Goal: Transaction & Acquisition: Purchase product/service

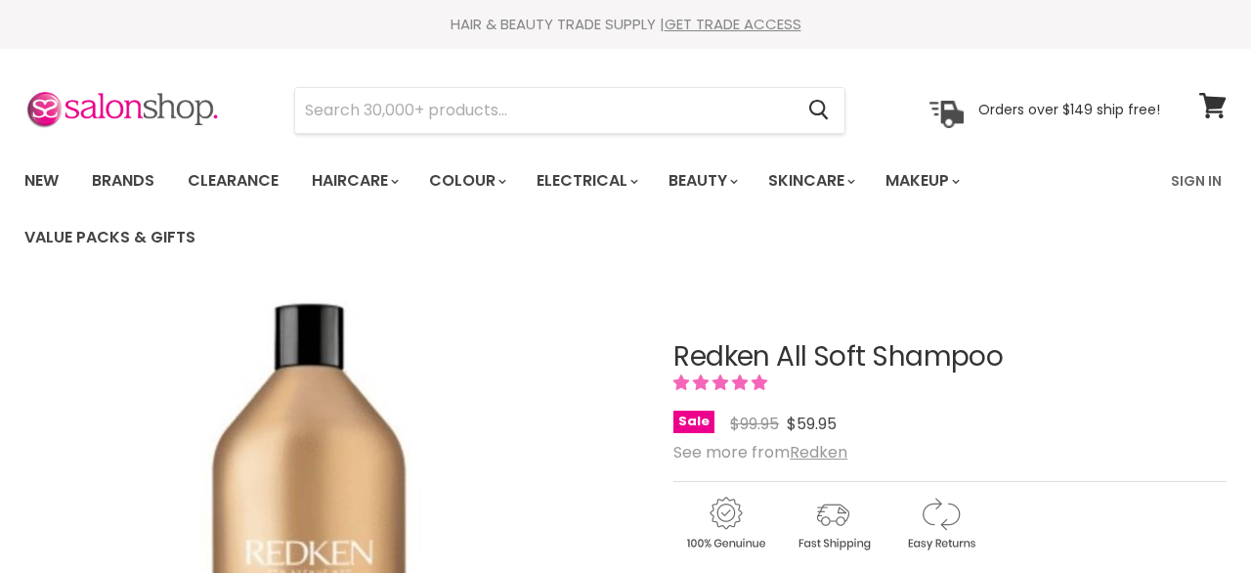
select select "1 Litre"
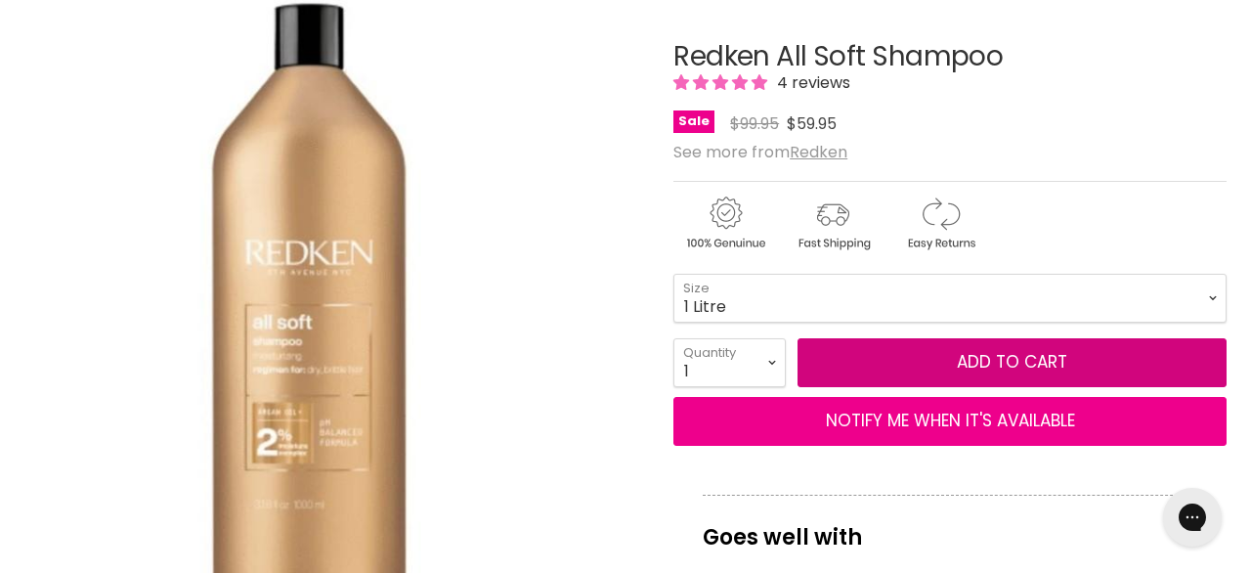
click at [948, 377] on button "Add to cart" at bounding box center [1012, 362] width 429 height 49
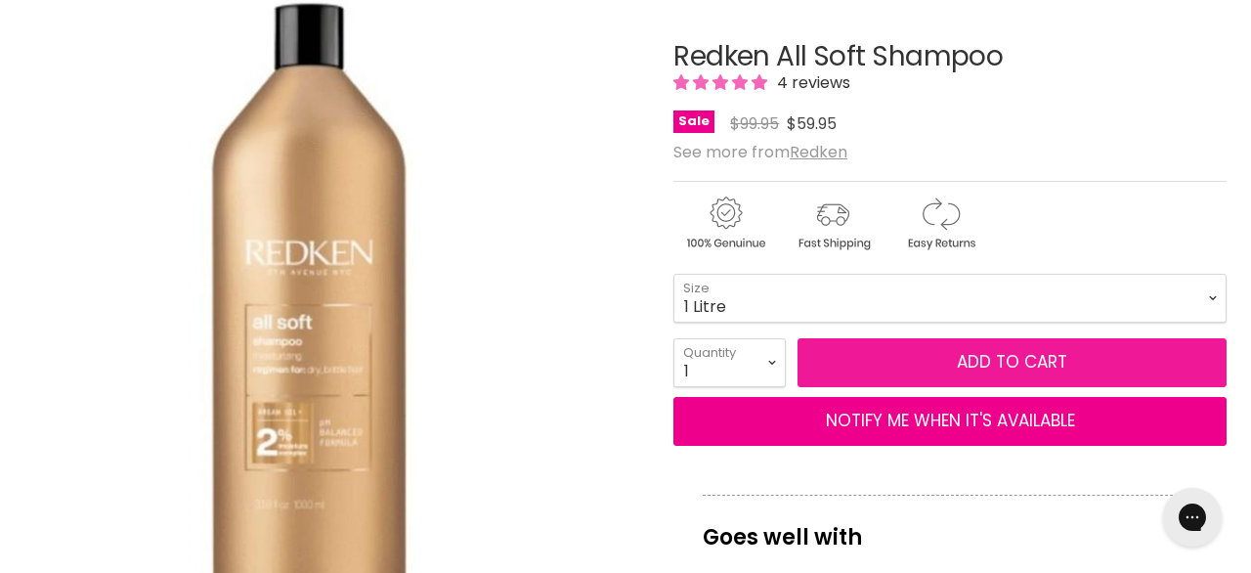
click at [900, 360] on button "Add to cart" at bounding box center [1012, 362] width 429 height 49
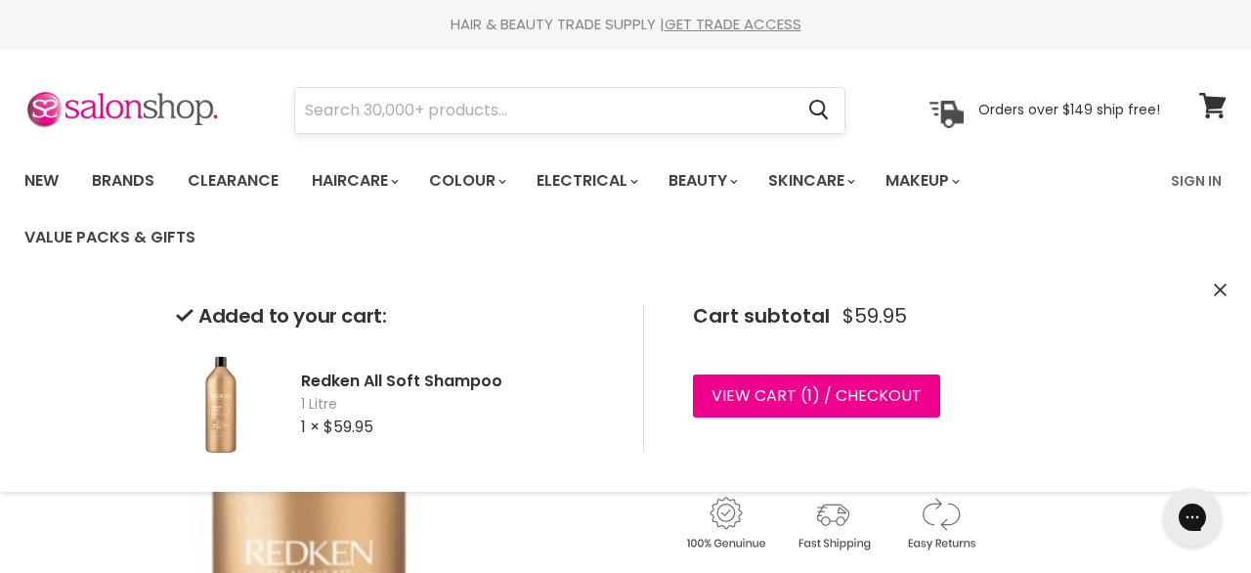
click at [495, 101] on input "Search" at bounding box center [544, 110] width 498 height 45
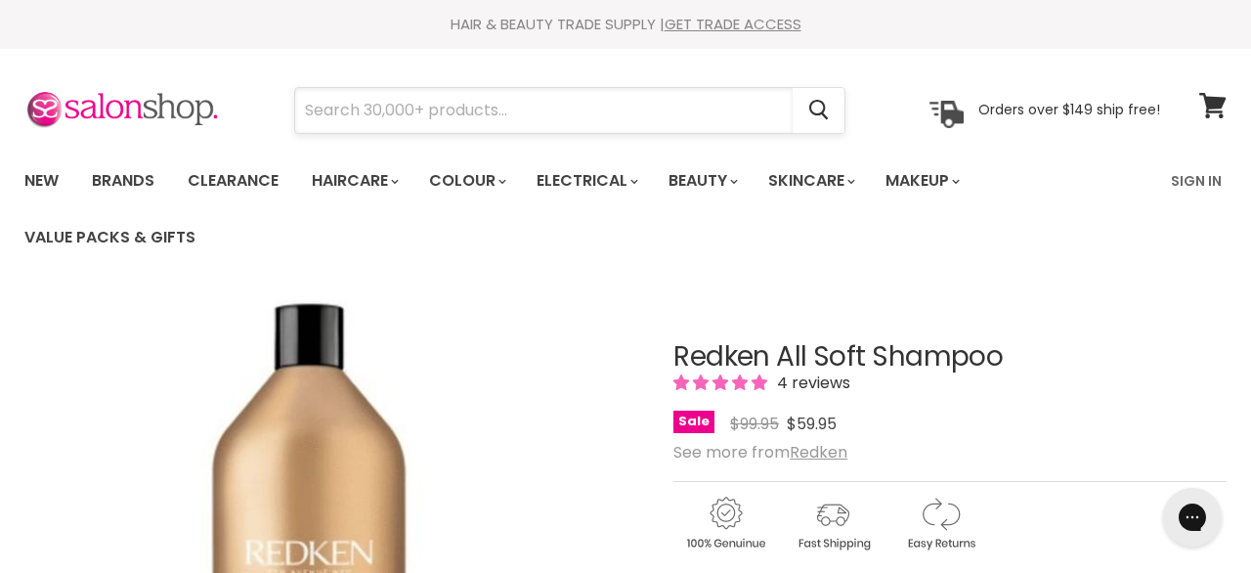
click at [496, 111] on input "Search" at bounding box center [544, 110] width 498 height 45
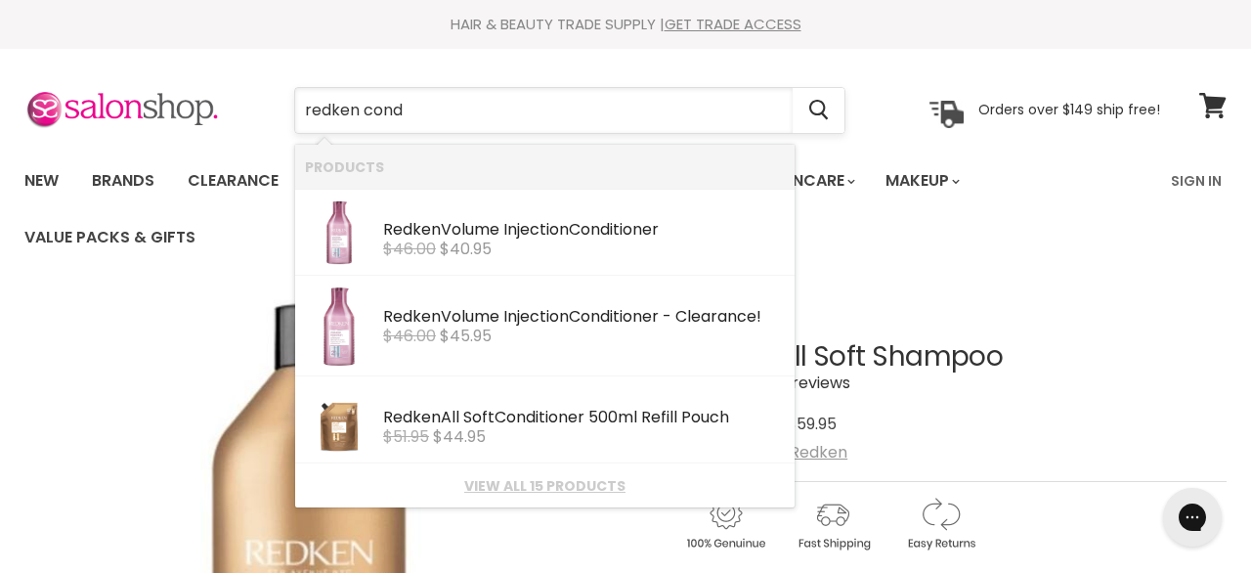
type input "redken con"
click at [551, 402] on div "Redken All Soft Con ditioner 500ml Refill Pouch Redken $51.95 $44.95" at bounding box center [584, 416] width 402 height 60
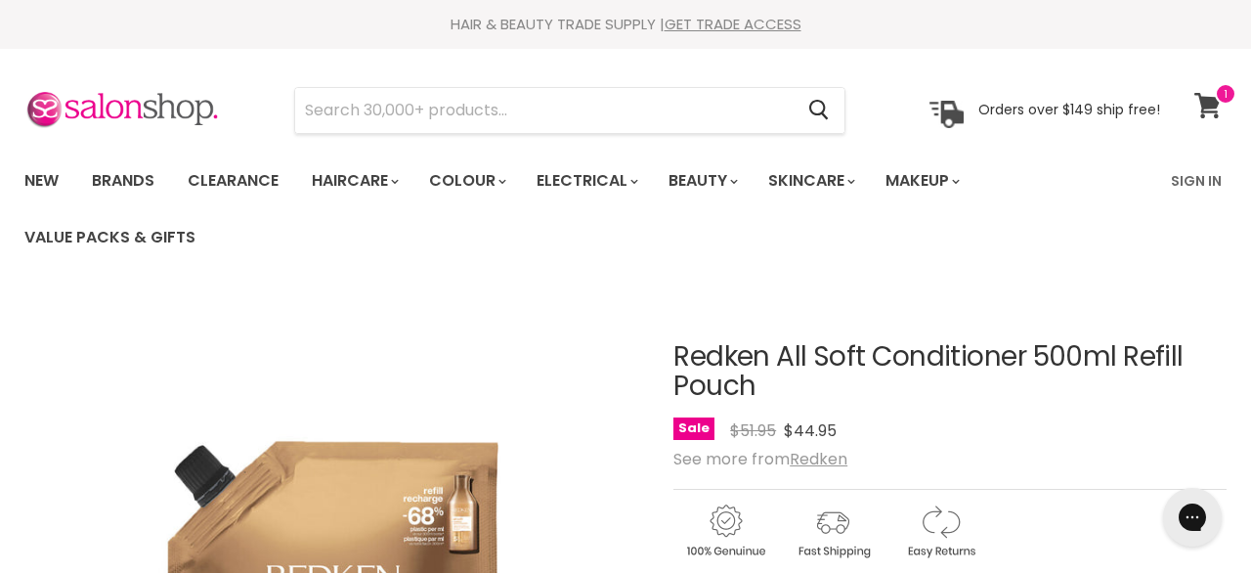
click at [1205, 108] on icon at bounding box center [1208, 105] width 26 height 25
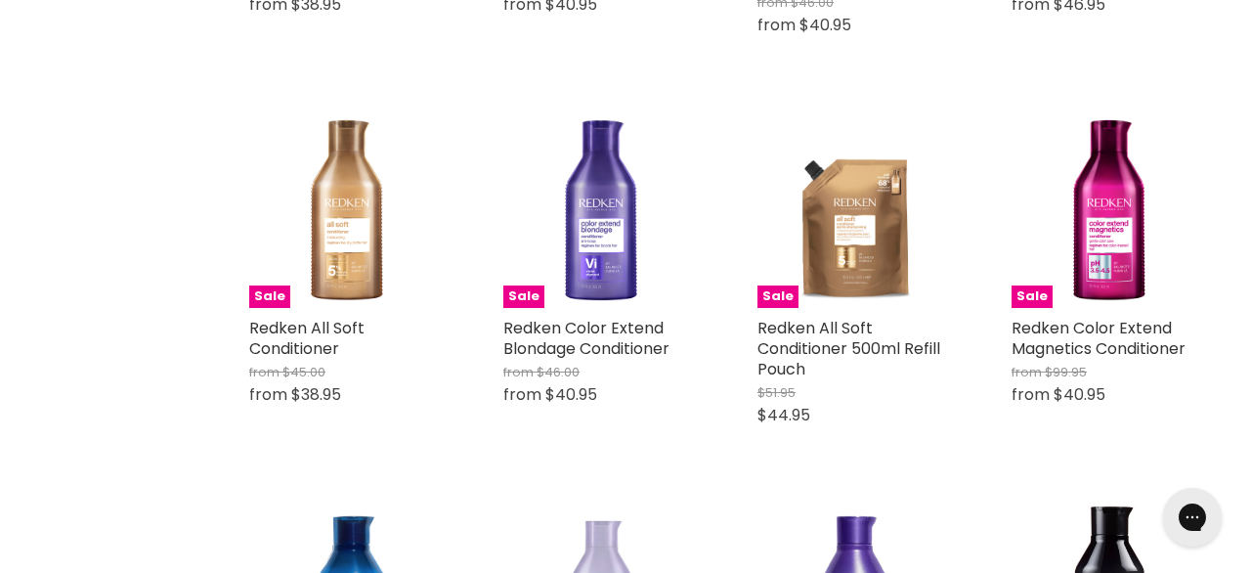
scroll to position [781, 0]
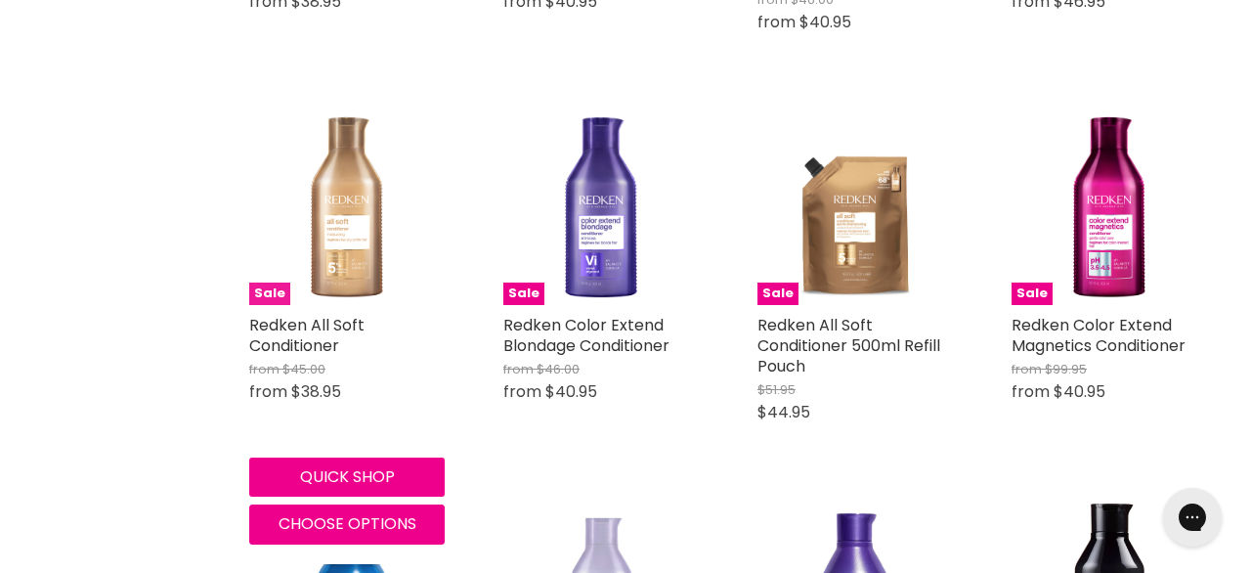
click at [384, 219] on img "Main content" at bounding box center [347, 208] width 196 height 196
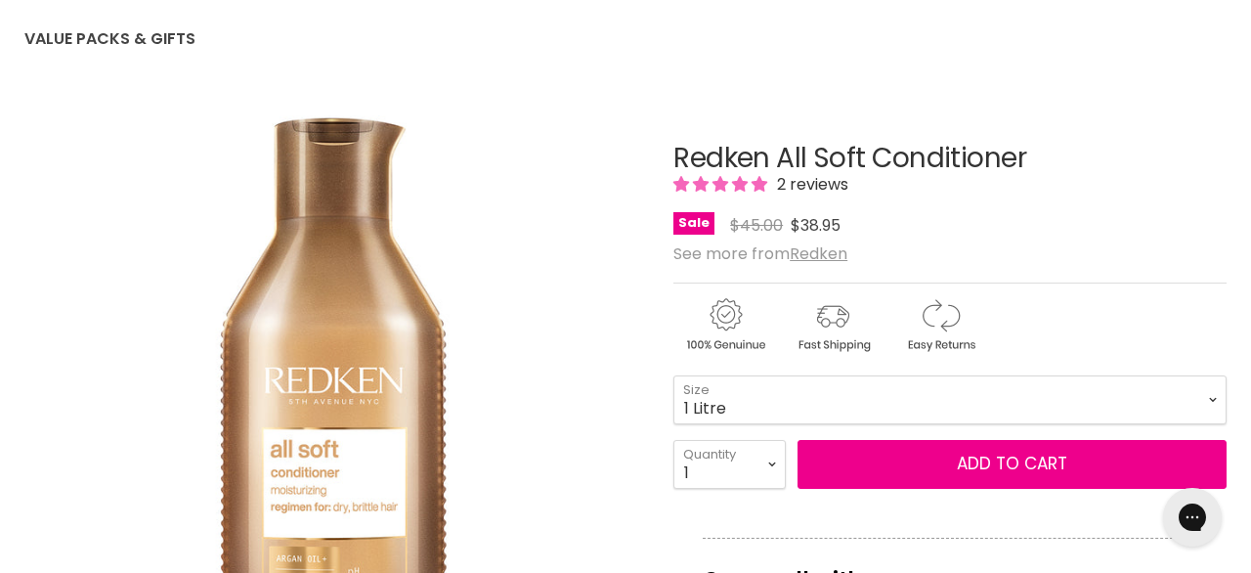
click option "1 Litre" at bounding box center [0, 0] width 0 height 0
select select "1 Litre"
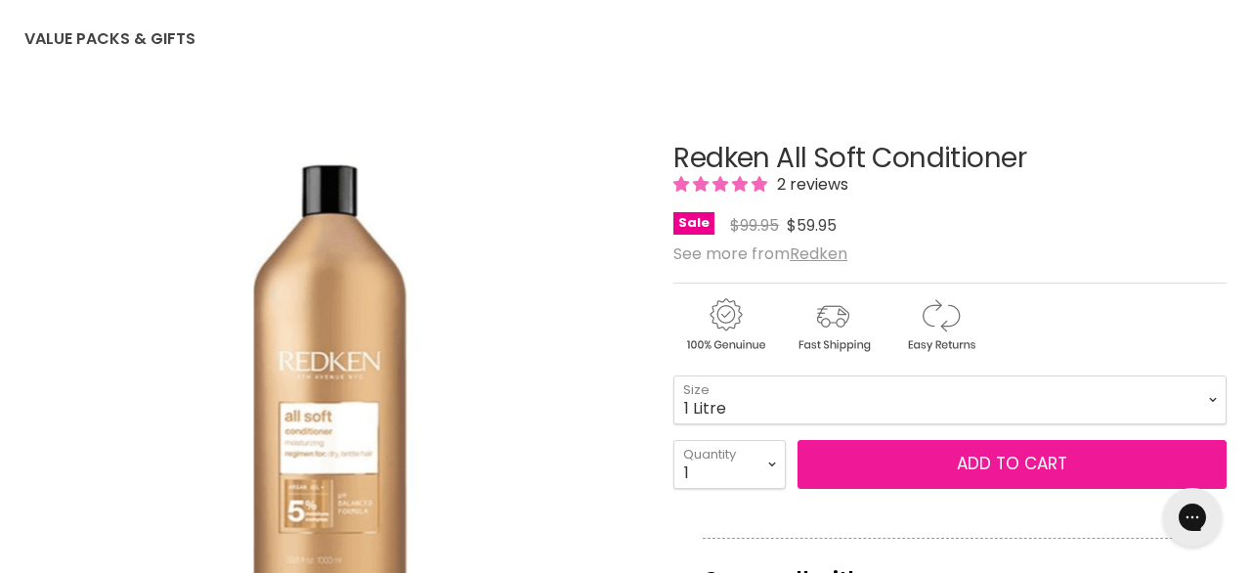
click at [889, 480] on button "Add to cart" at bounding box center [1012, 464] width 429 height 49
click at [1021, 467] on button "Add to cart" at bounding box center [1012, 464] width 429 height 49
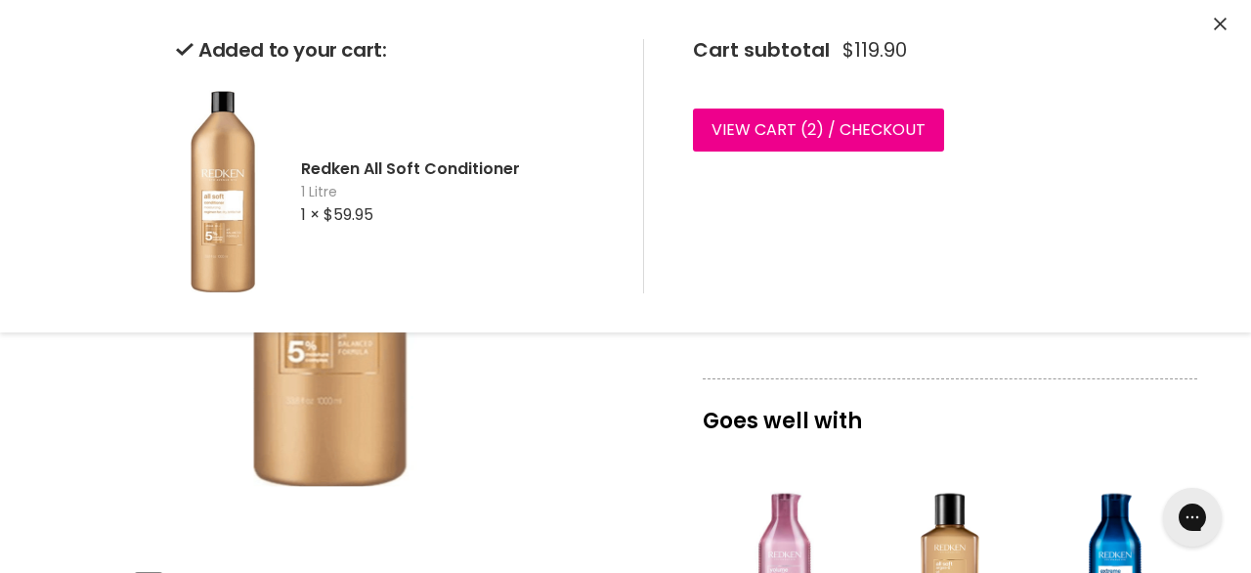
scroll to position [359, 0]
click at [601, 377] on div "Click or scroll to zoom Tap or pinch to zoom" at bounding box center [333, 243] width 619 height 619
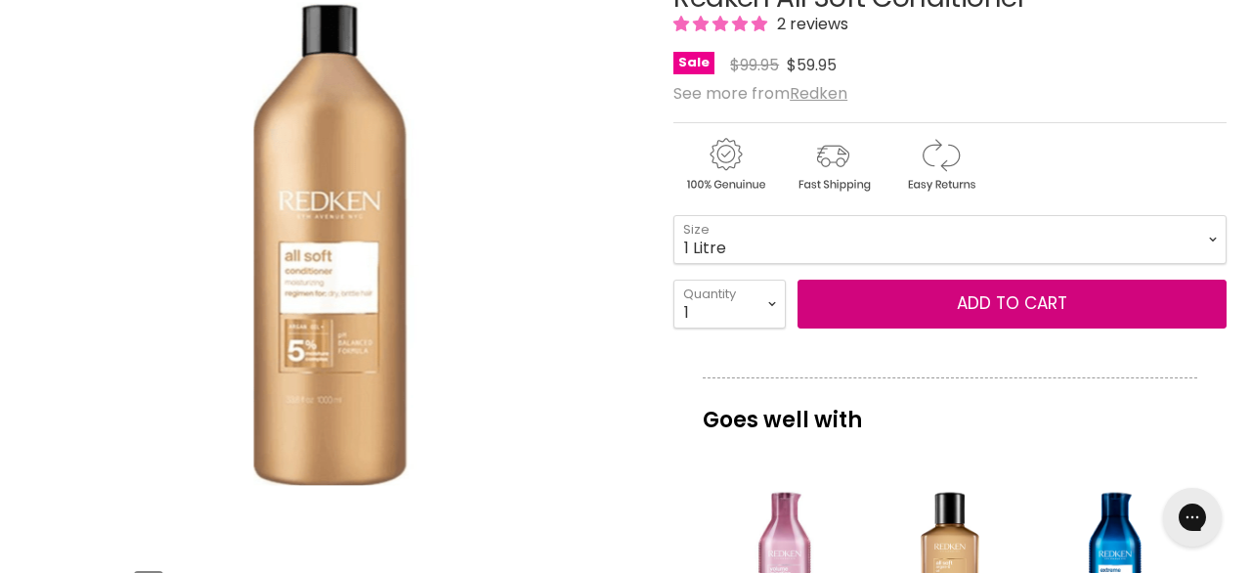
scroll to position [0, 0]
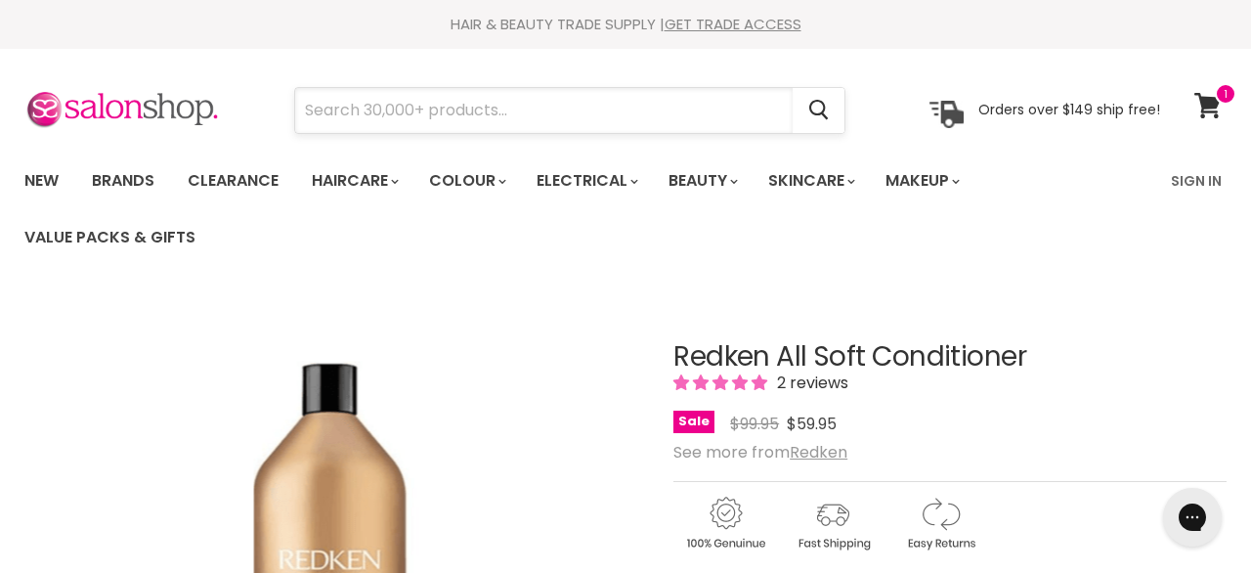
click at [476, 115] on input "Search" at bounding box center [544, 110] width 498 height 45
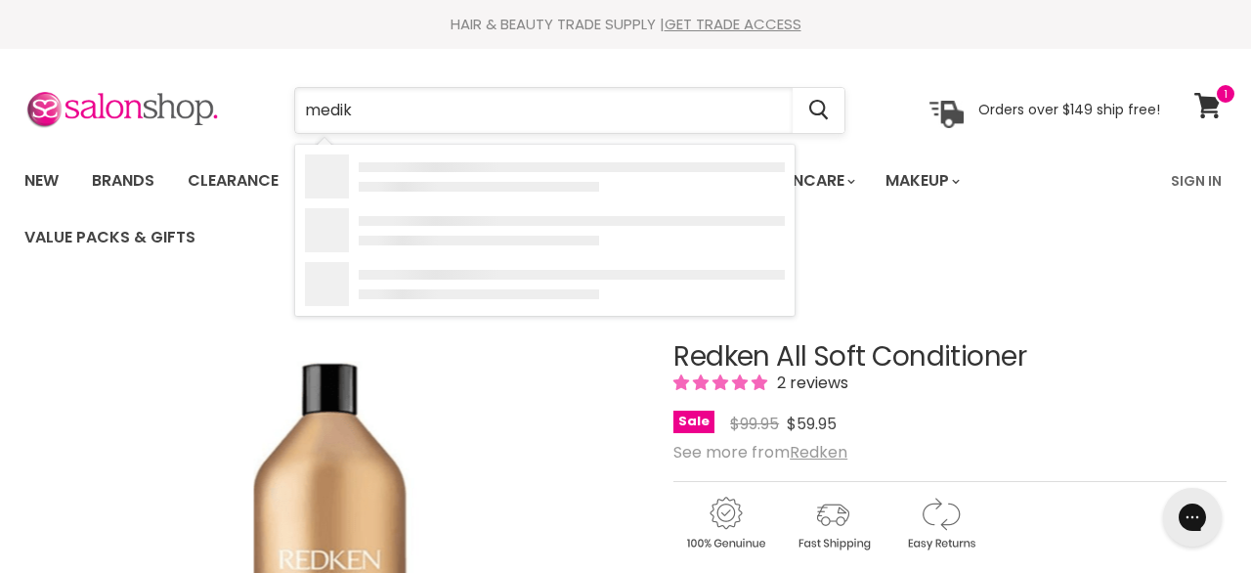
type input "medik8"
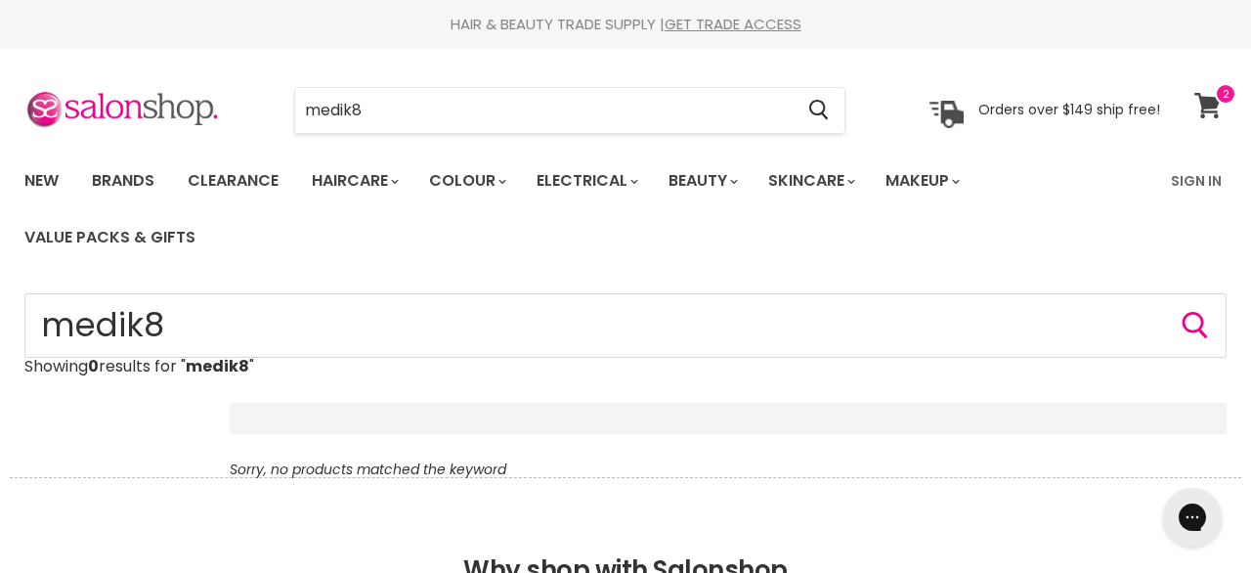
click at [1216, 106] on icon at bounding box center [1208, 105] width 26 height 25
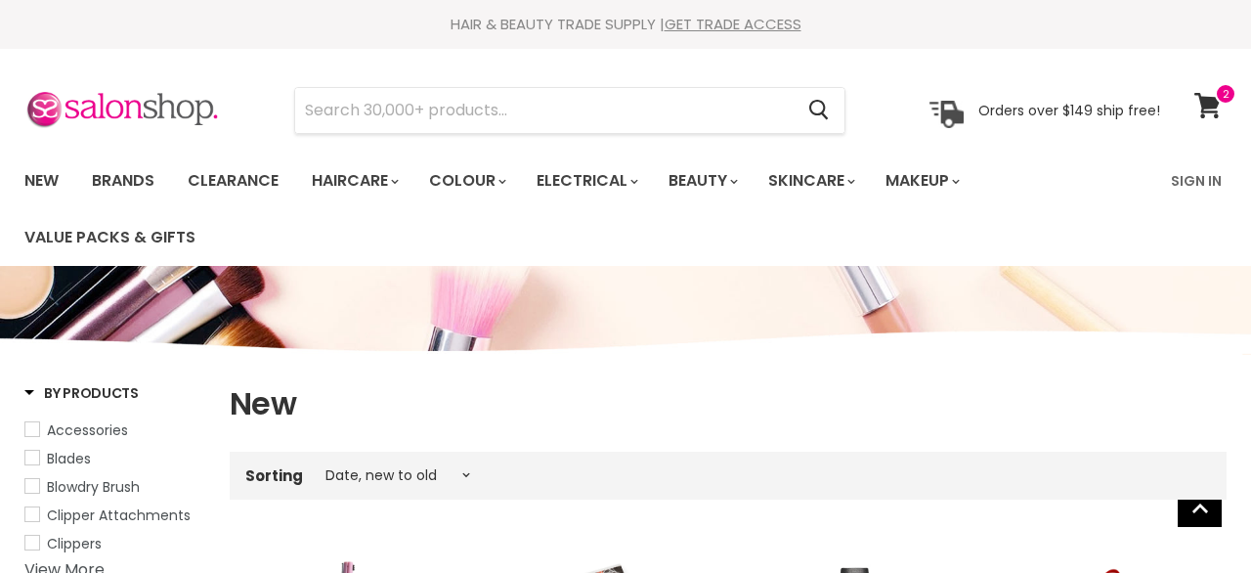
select select "created-descending"
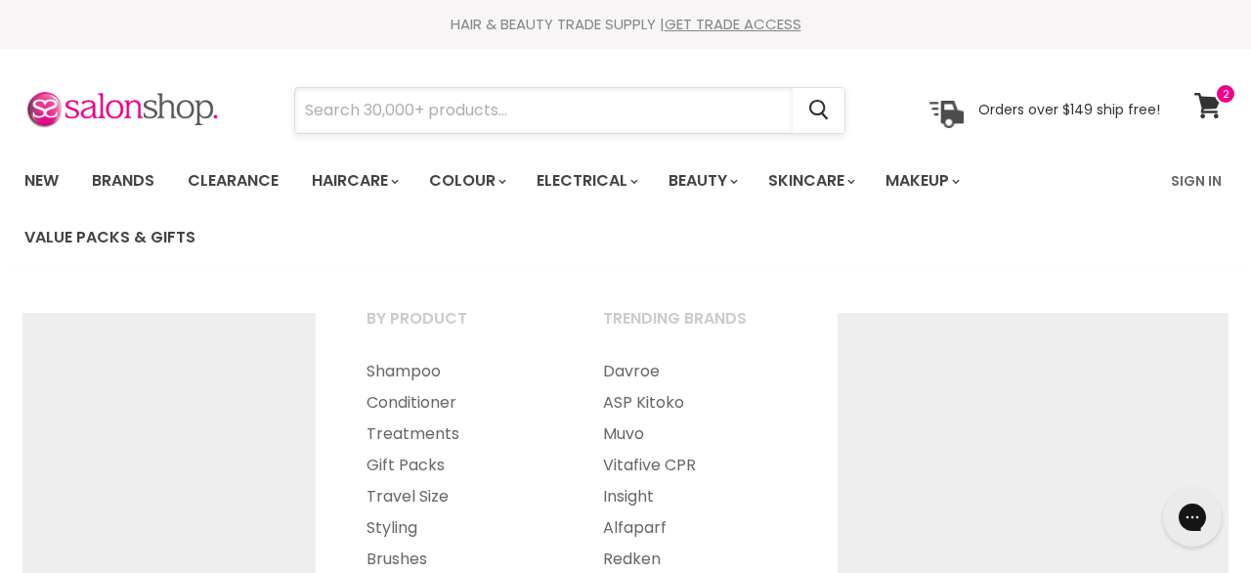
click at [408, 118] on input "Search" at bounding box center [544, 110] width 498 height 45
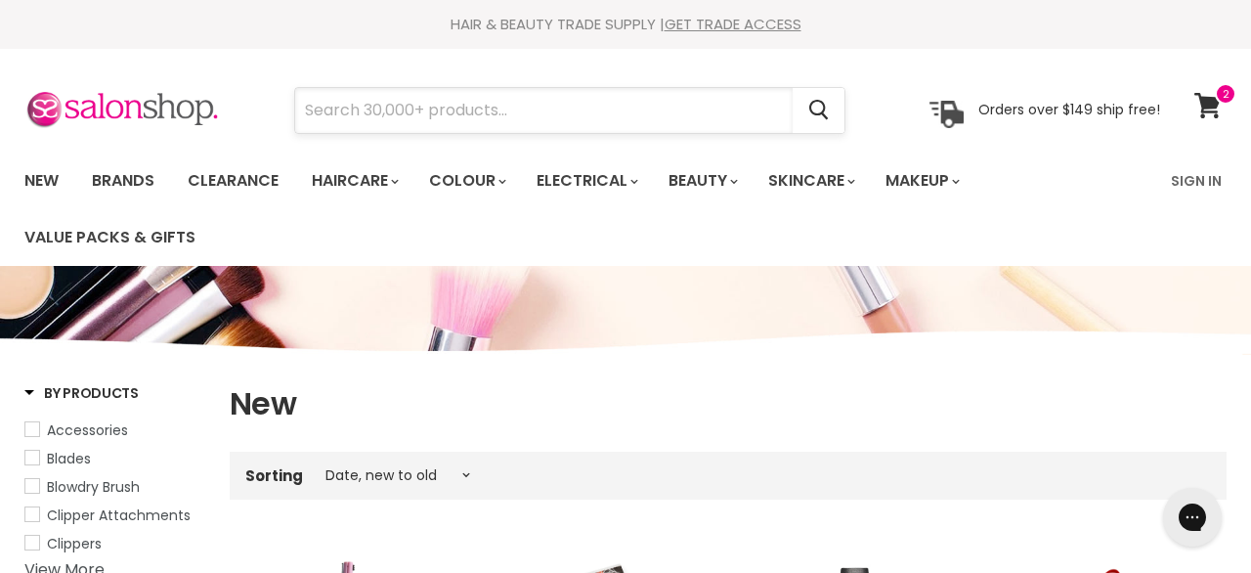
type input "t"
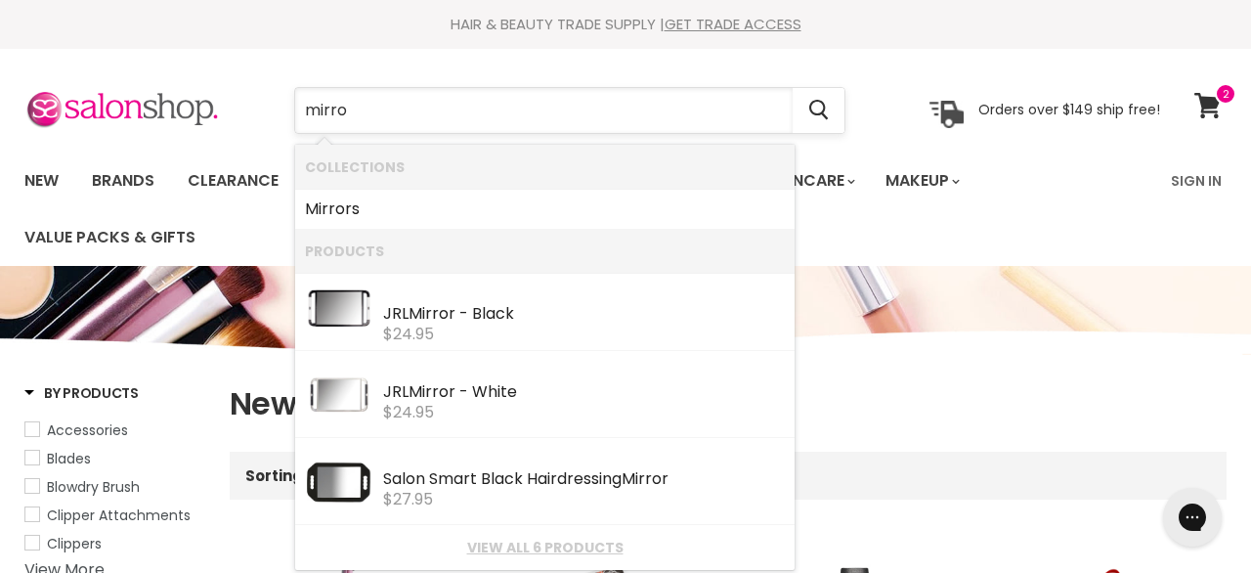
type input "mirror"
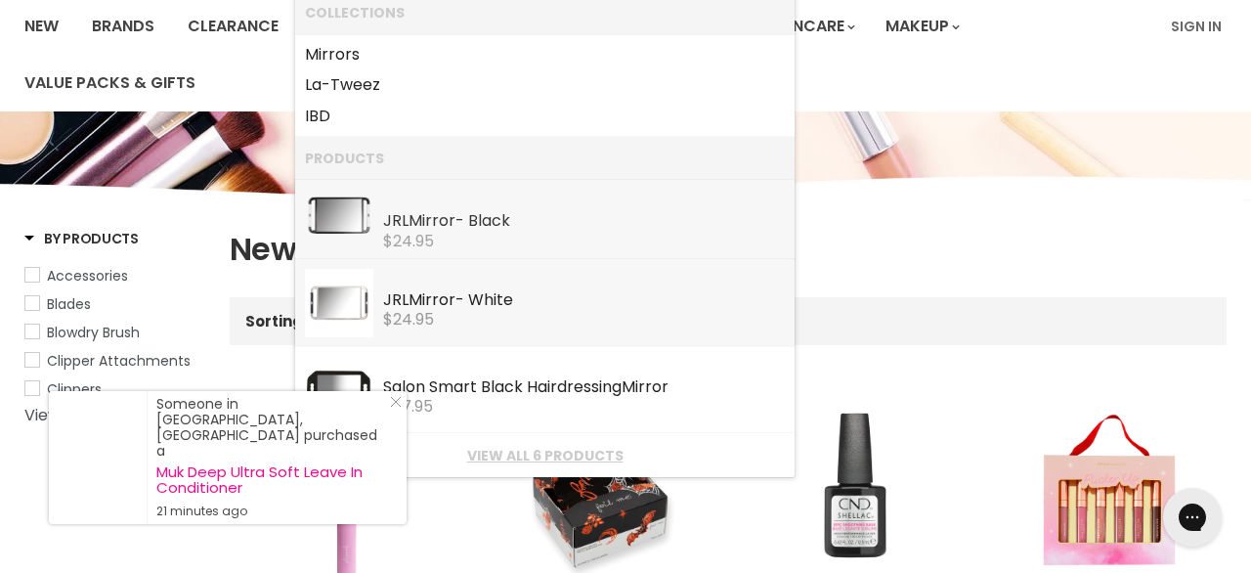
scroll to position [157, 0]
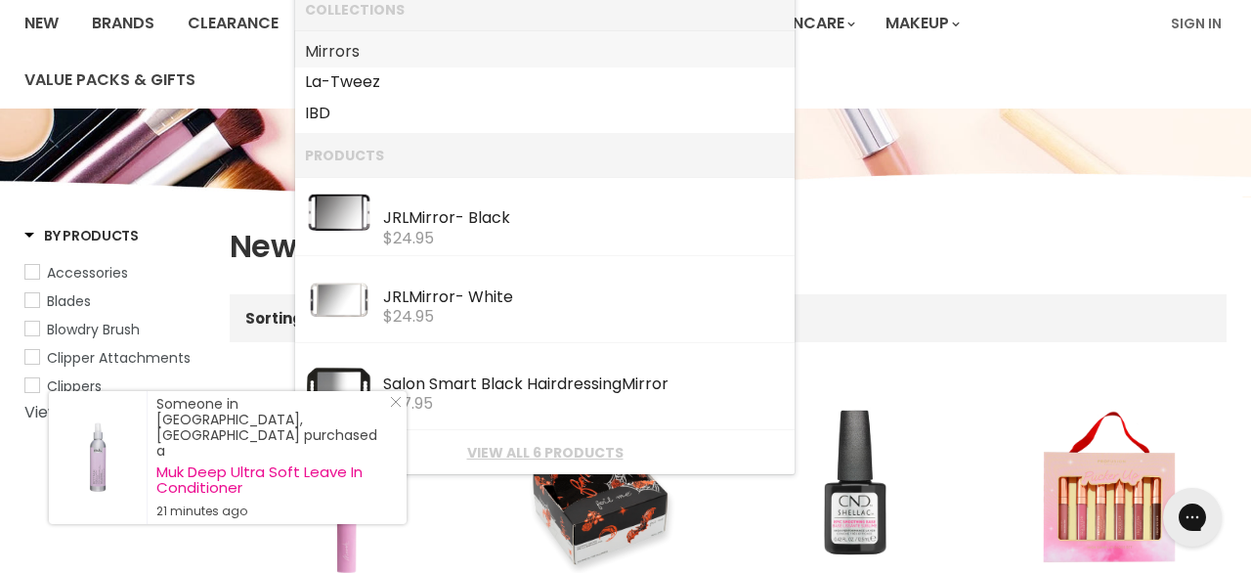
click at [379, 46] on link "Mirror s" at bounding box center [545, 51] width 480 height 31
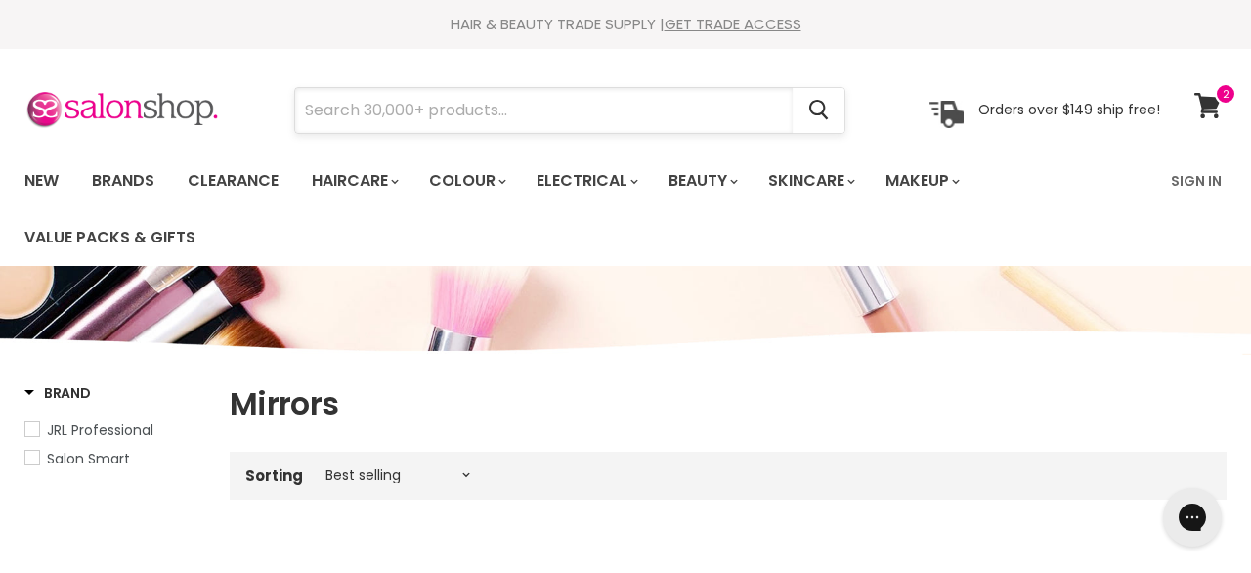
click at [400, 106] on input "Search" at bounding box center [544, 110] width 498 height 45
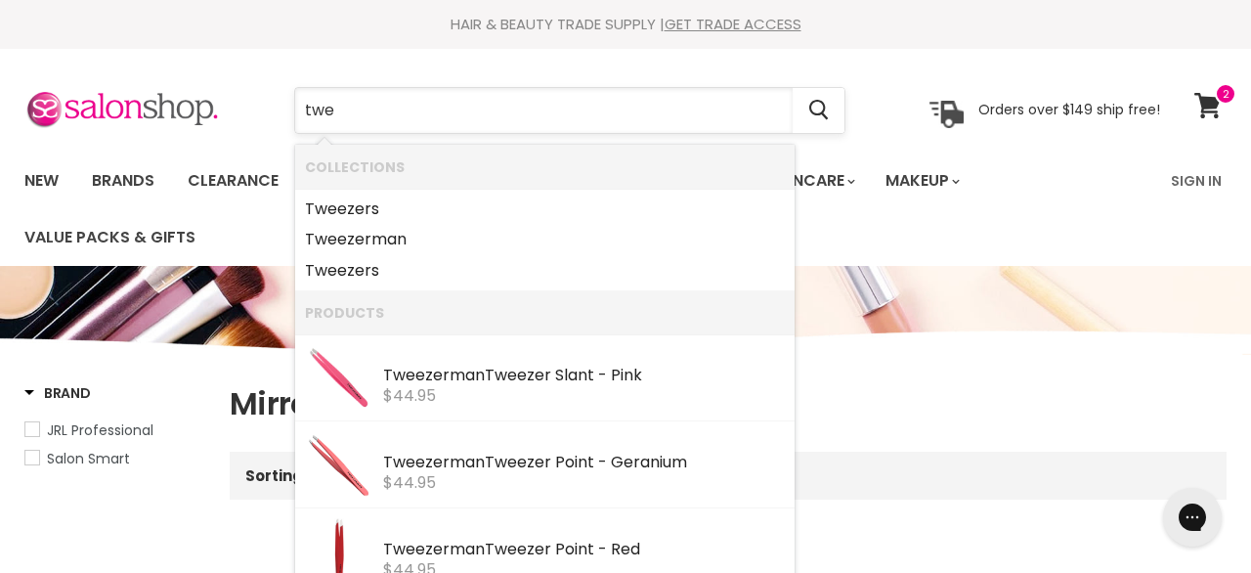
type input "twee"
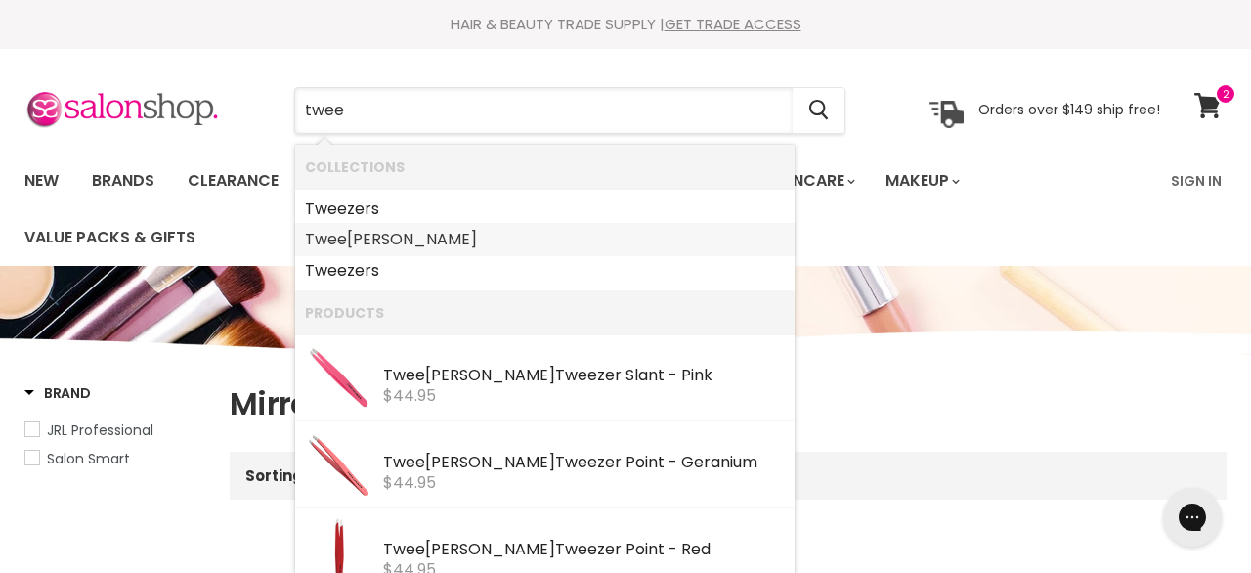
click at [405, 241] on link "Twee zerman" at bounding box center [545, 239] width 480 height 31
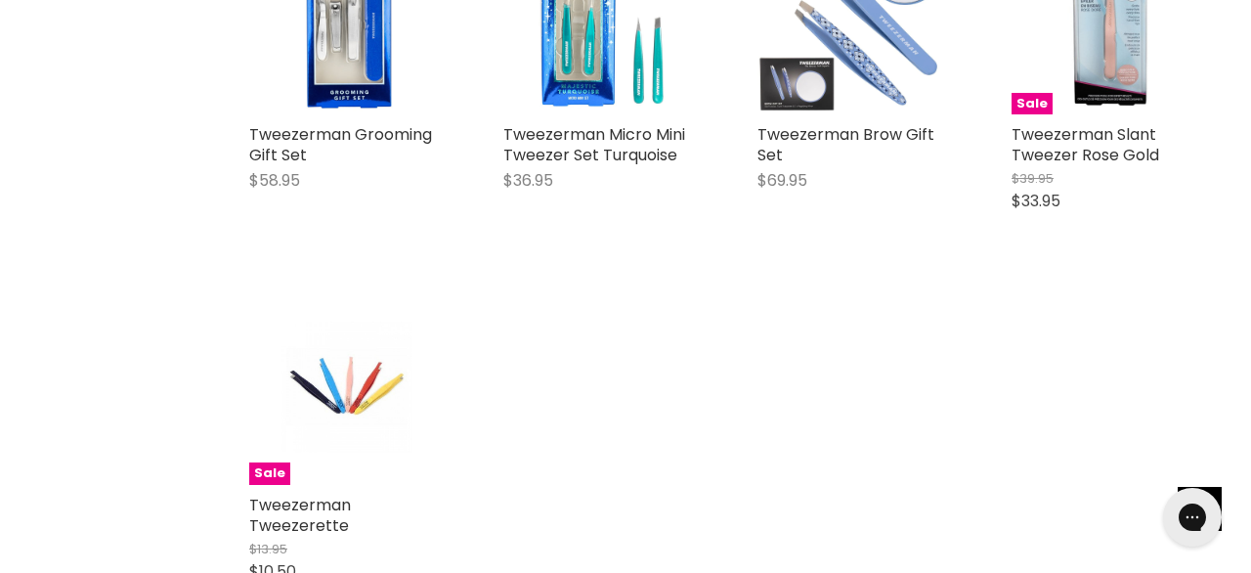
scroll to position [1149, 0]
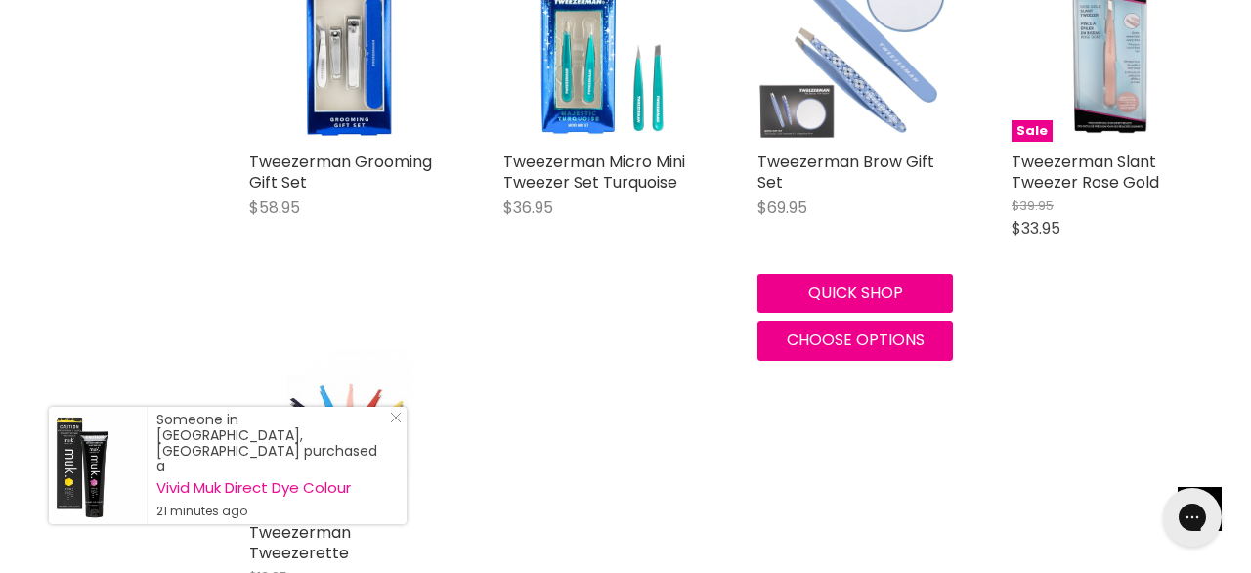
click at [880, 132] on img "Main content" at bounding box center [856, 44] width 196 height 196
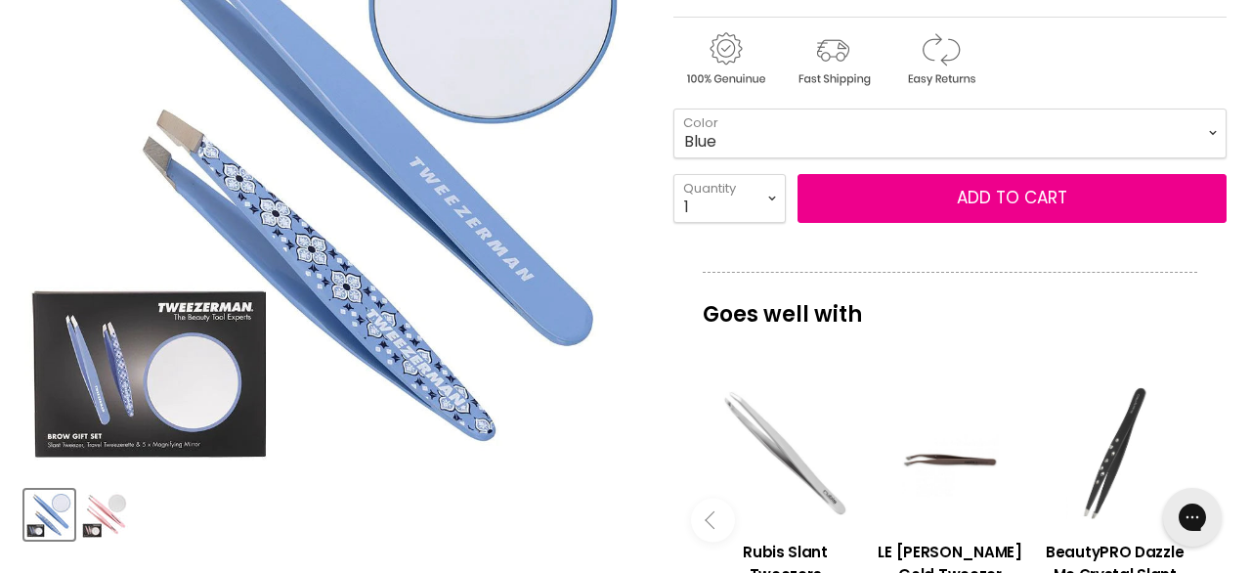
scroll to position [446, 0]
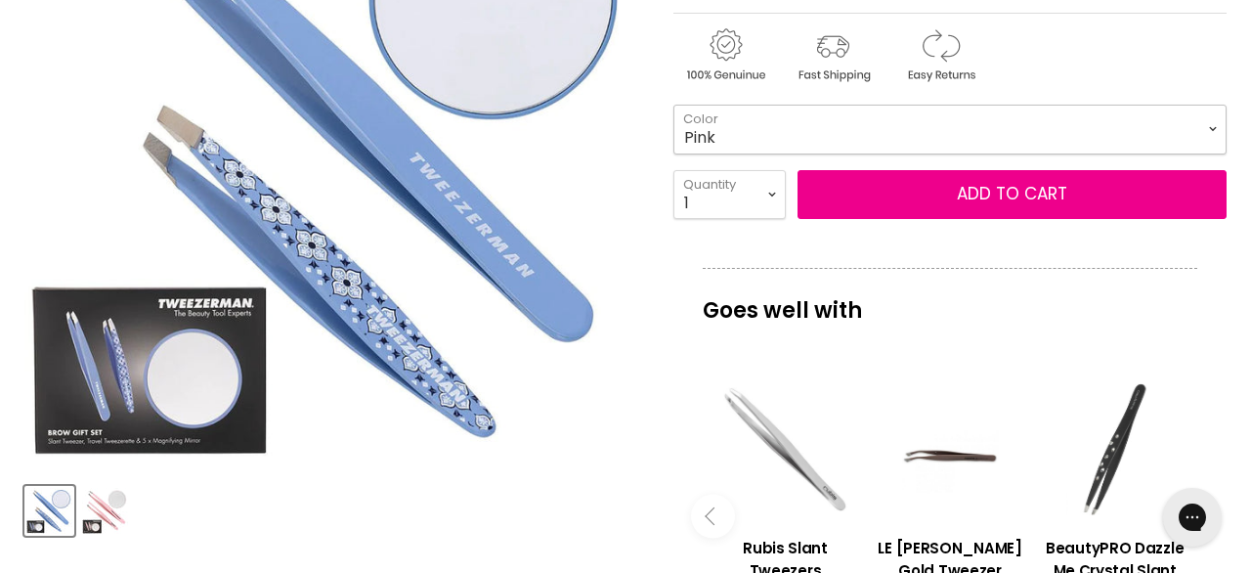
click option "Pink" at bounding box center [0, 0] width 0 height 0
select select "Pink"
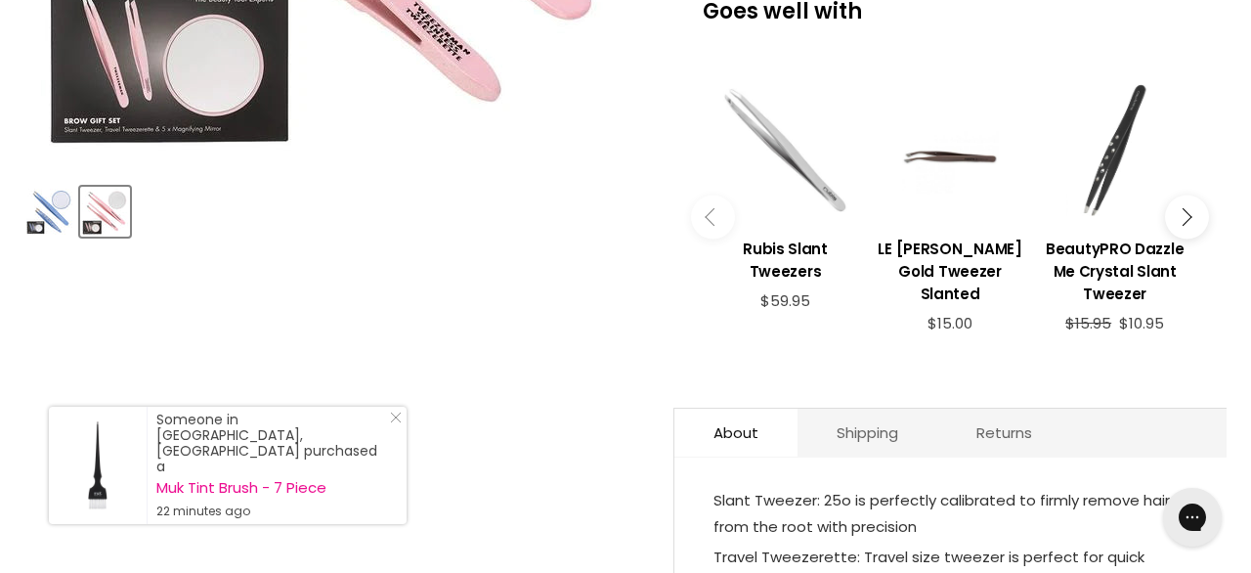
scroll to position [751, 0]
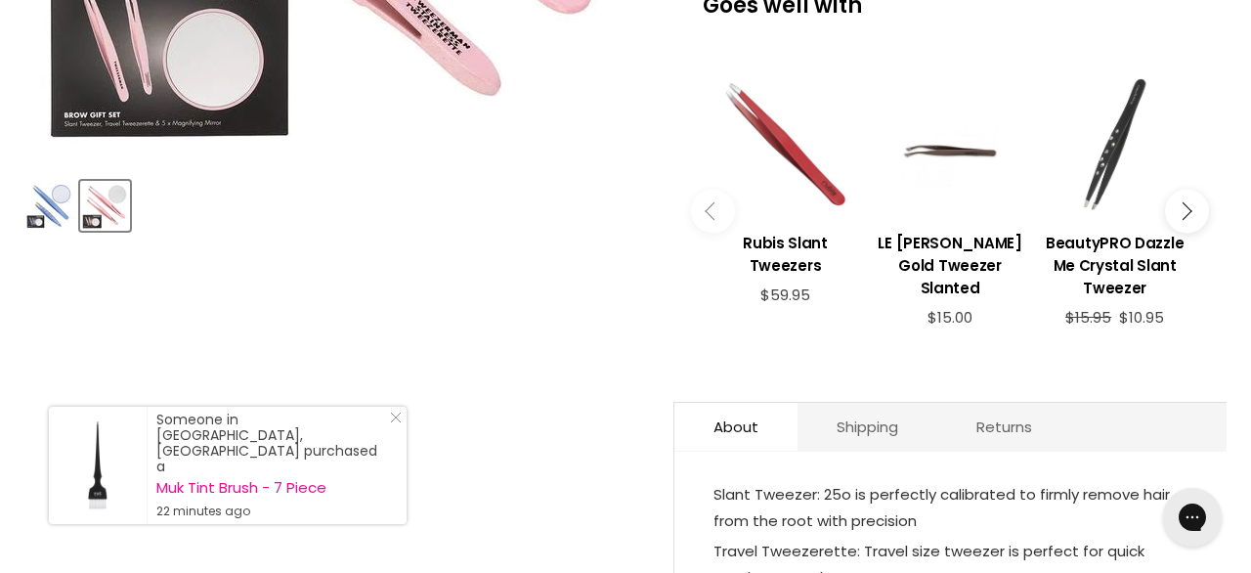
click at [818, 181] on div "Main content" at bounding box center [786, 144] width 146 height 146
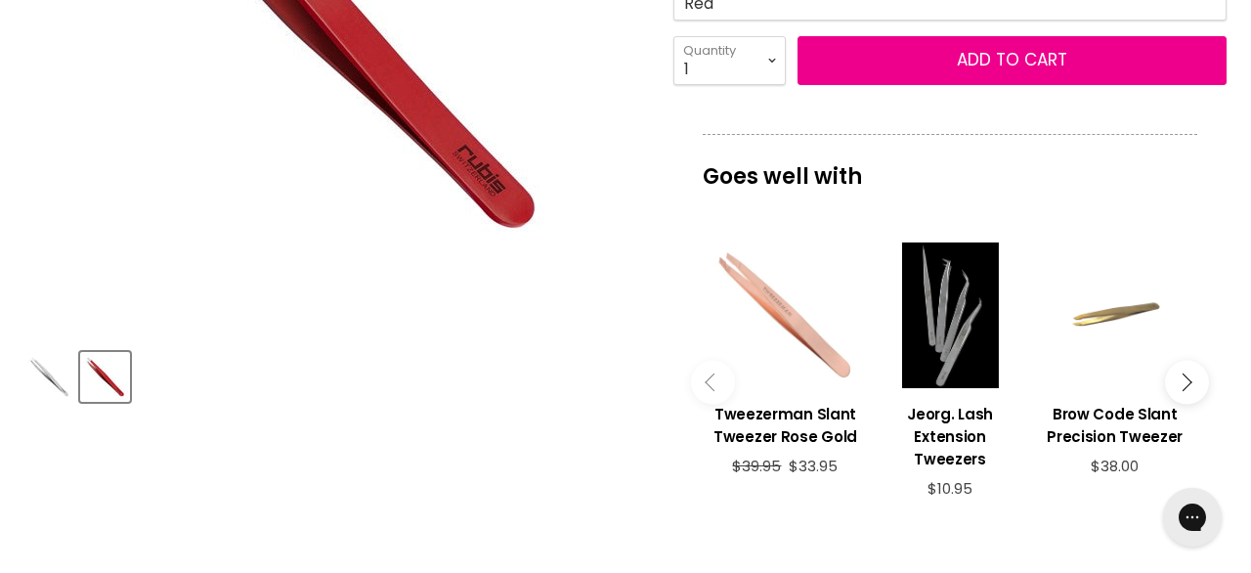
click at [782, 339] on div "Main content" at bounding box center [786, 315] width 146 height 146
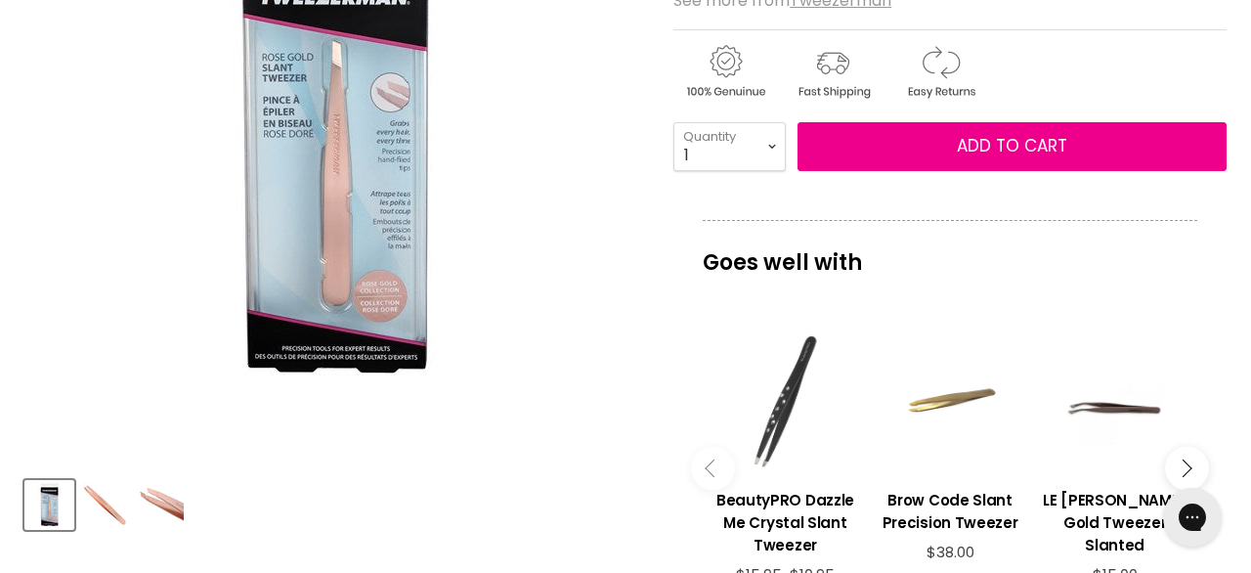
scroll to position [437, 0]
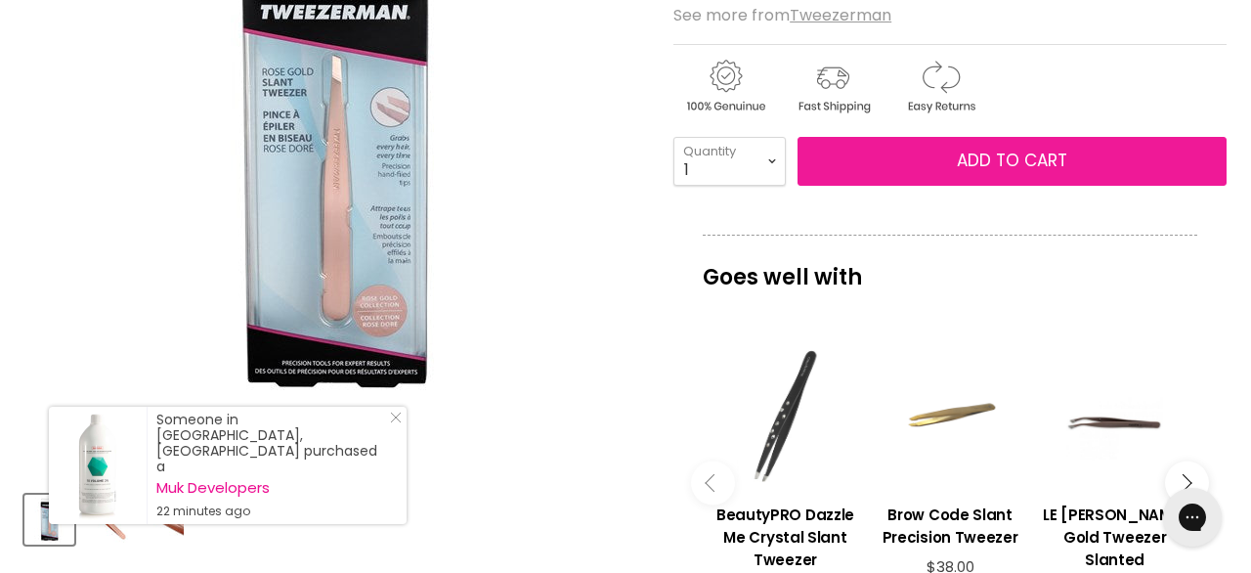
click at [903, 151] on button "Add to cart" at bounding box center [1012, 161] width 429 height 49
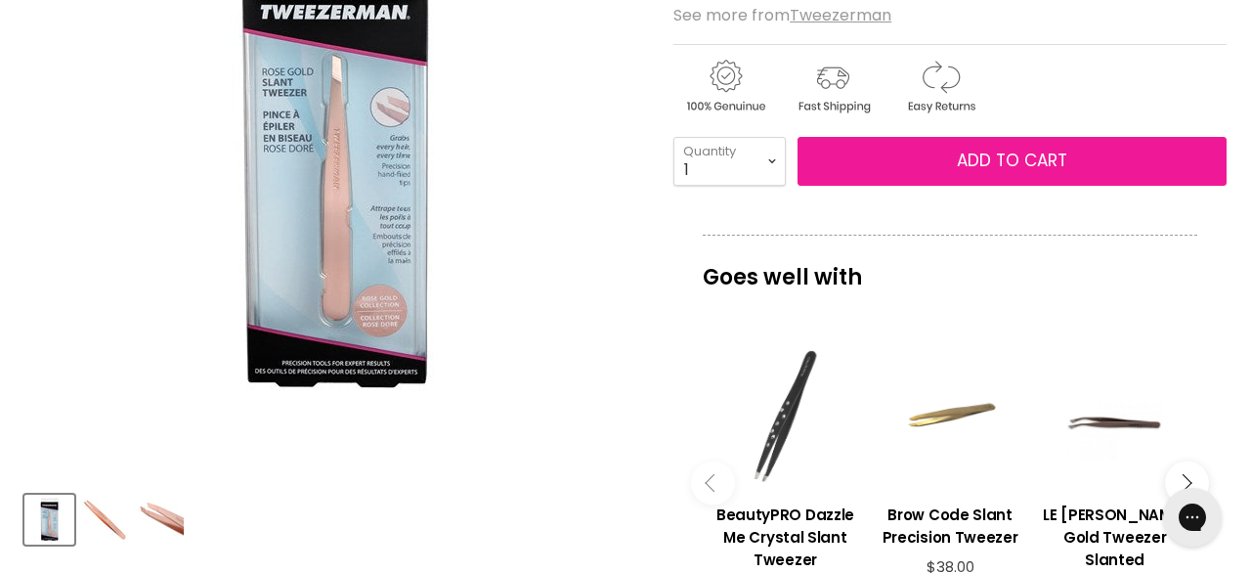
click at [896, 163] on button "Add to cart" at bounding box center [1012, 161] width 429 height 49
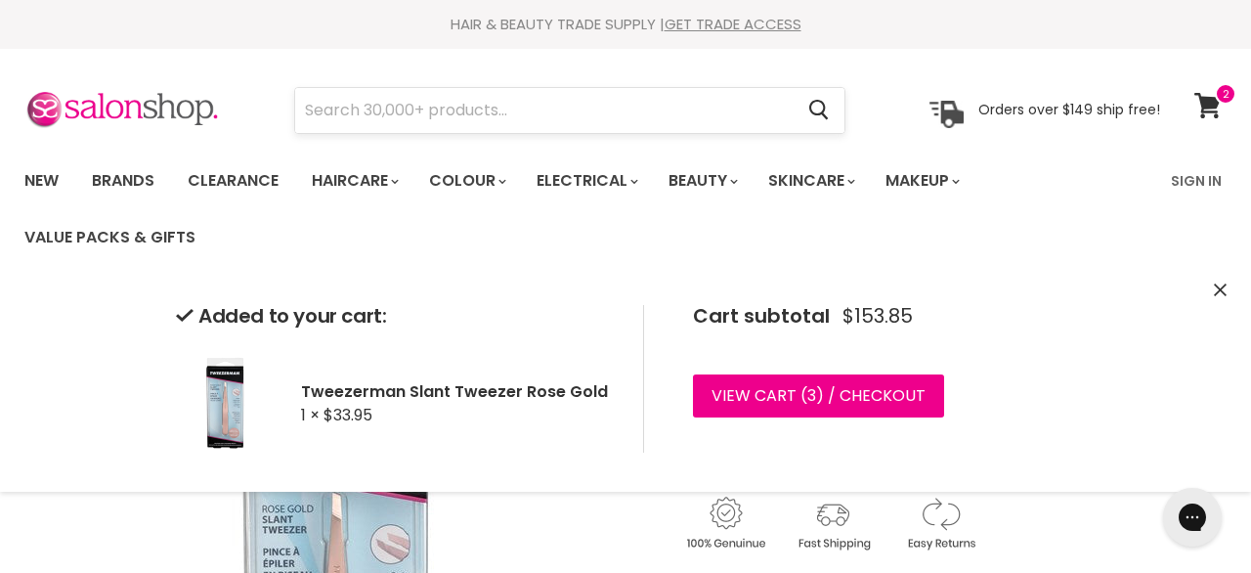
click at [665, 117] on input "Search" at bounding box center [544, 110] width 498 height 45
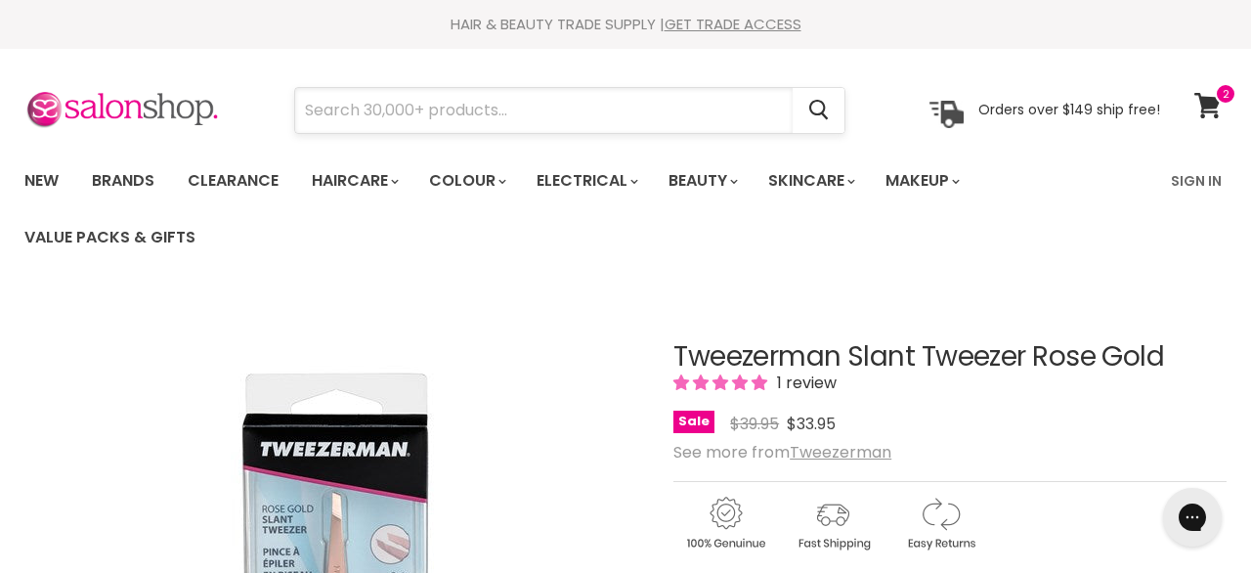
click at [609, 101] on input "Search" at bounding box center [544, 110] width 498 height 45
click at [1211, 106] on icon at bounding box center [1208, 105] width 26 height 25
